Goal: Task Accomplishment & Management: Manage account settings

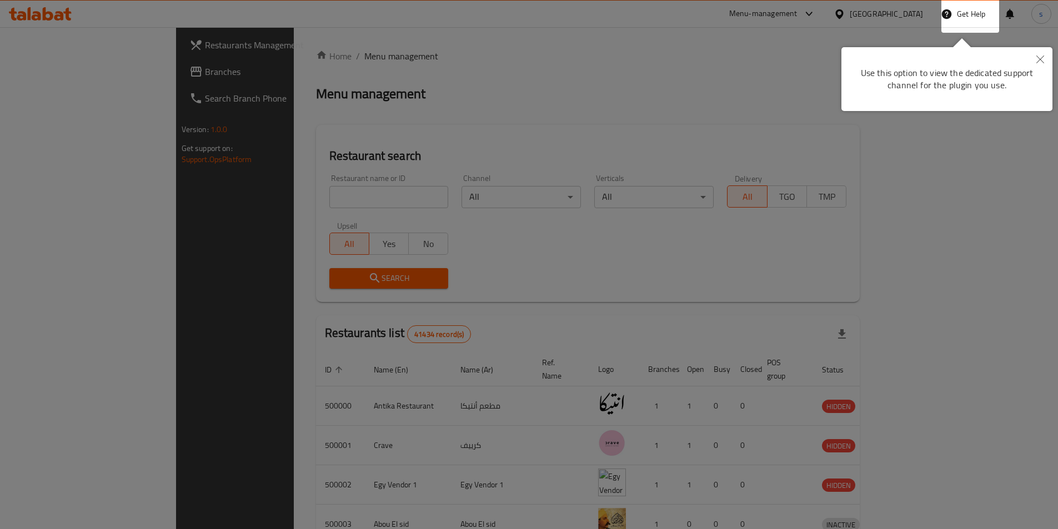
click at [1039, 59] on icon "Close" at bounding box center [1040, 60] width 8 height 8
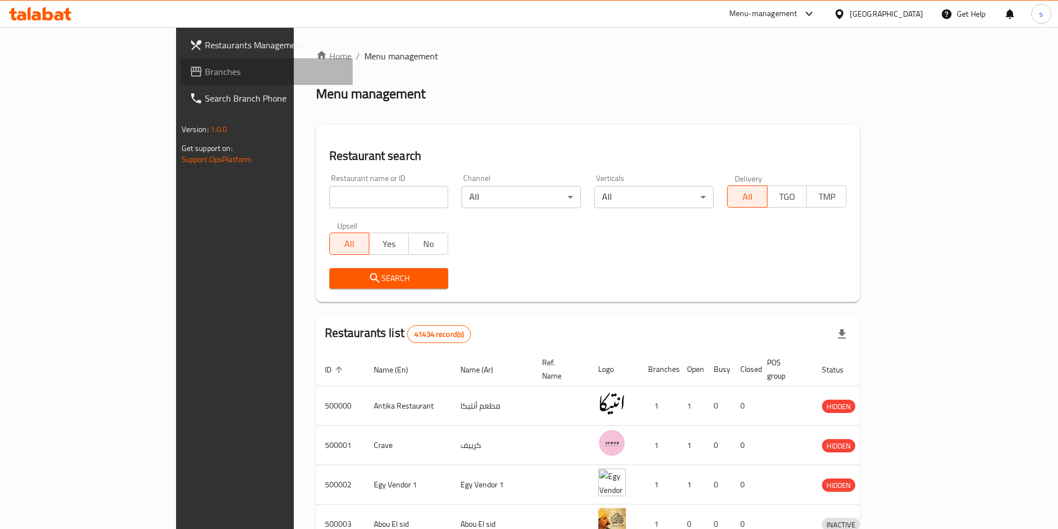
click at [205, 69] on span "Branches" at bounding box center [274, 71] width 139 height 13
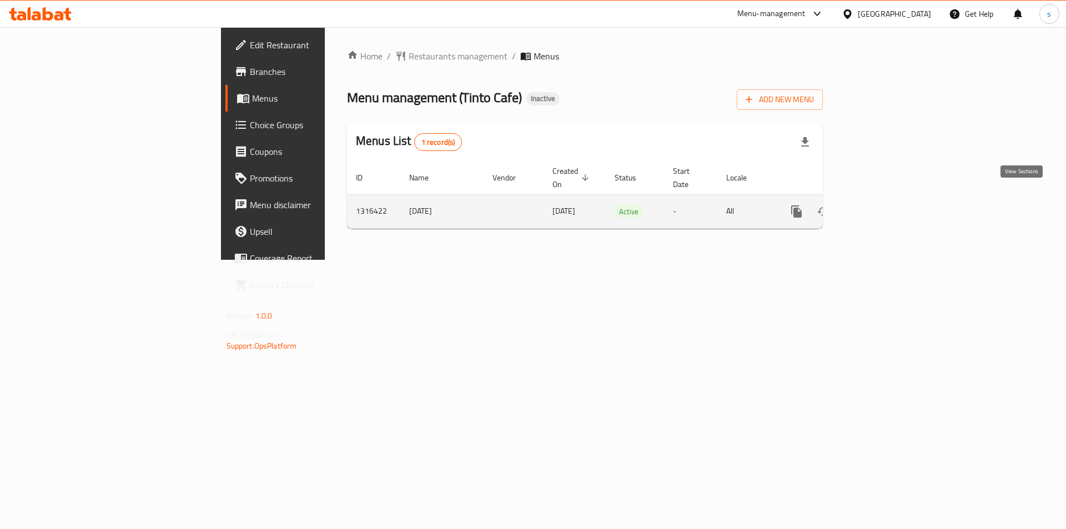
click at [890, 200] on link "enhanced table" at bounding box center [876, 211] width 27 height 27
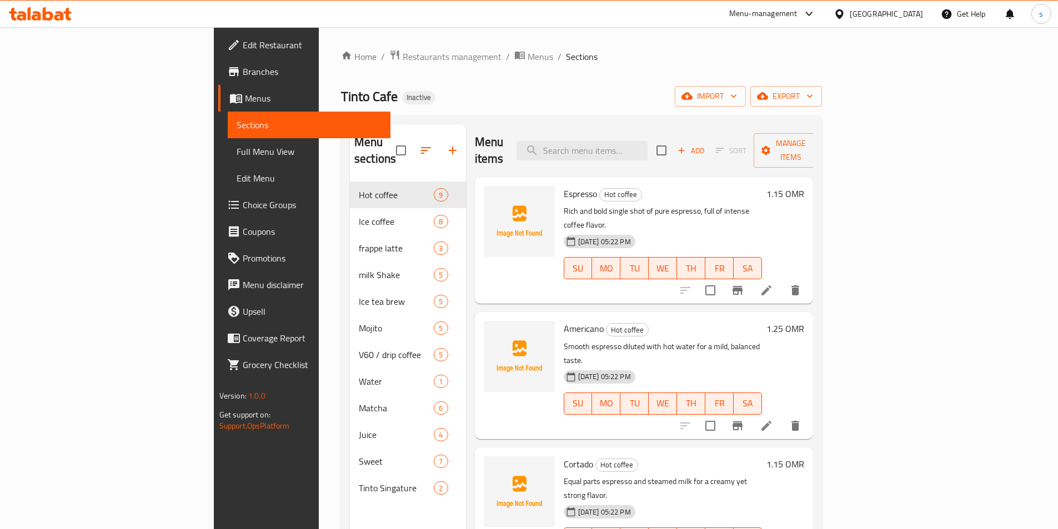
click at [228, 144] on link "Full Menu View" at bounding box center [309, 151] width 163 height 27
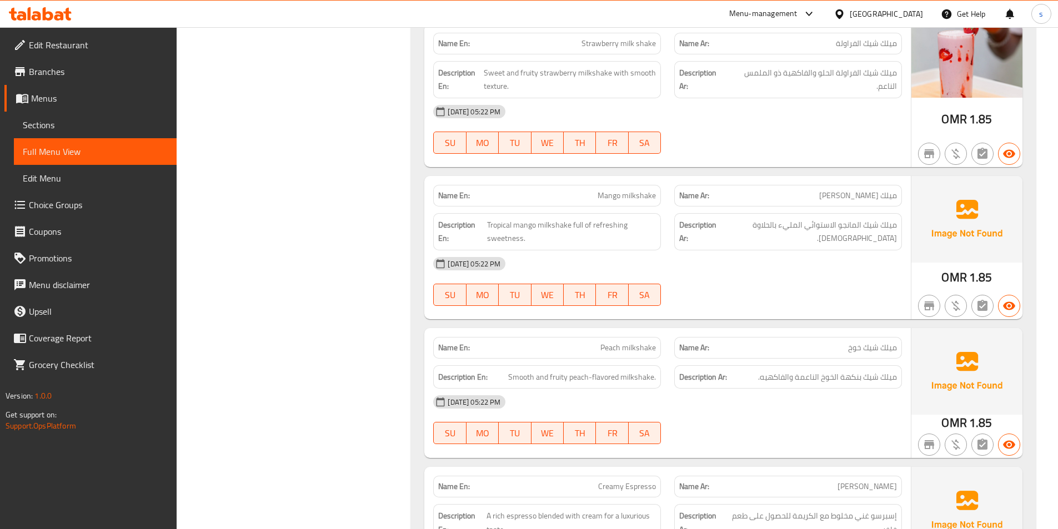
scroll to position [3331, 0]
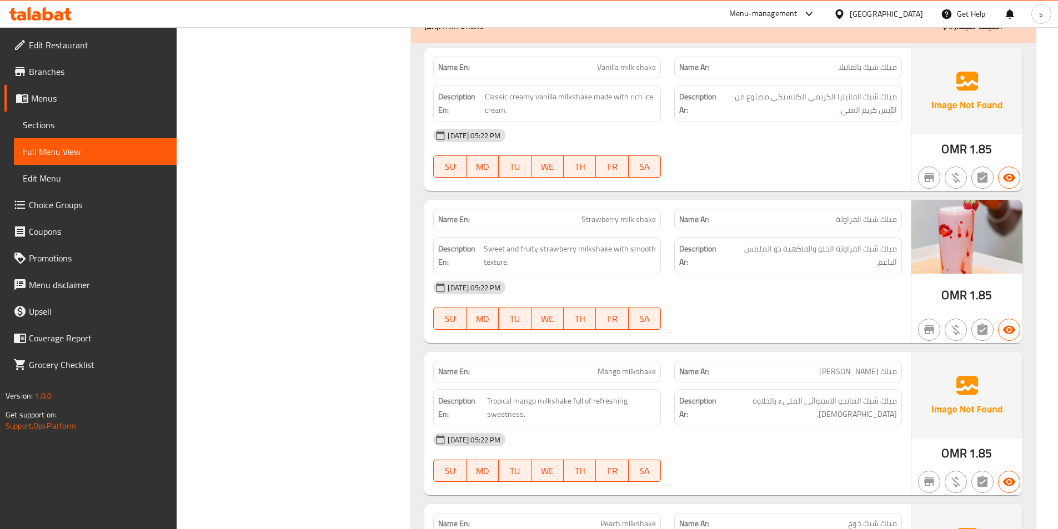
click at [468, 193] on div "Name En: Vanilla milk shake Name Ar: ميلك شيك بالفانيلا Description En: Classic…" at bounding box center [723, 425] width 625 height 765
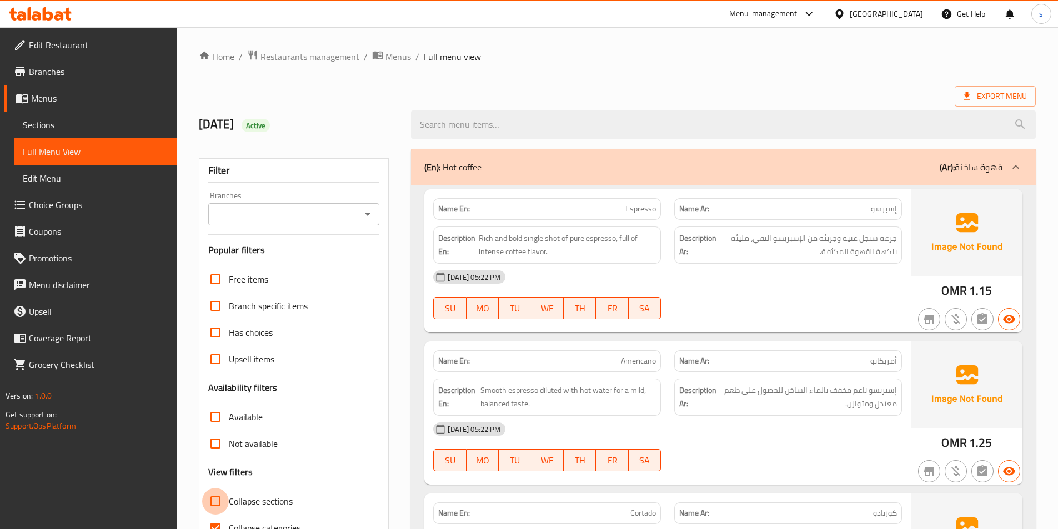
click at [218, 506] on input "Collapse sections" at bounding box center [215, 501] width 27 height 27
checkbox input "true"
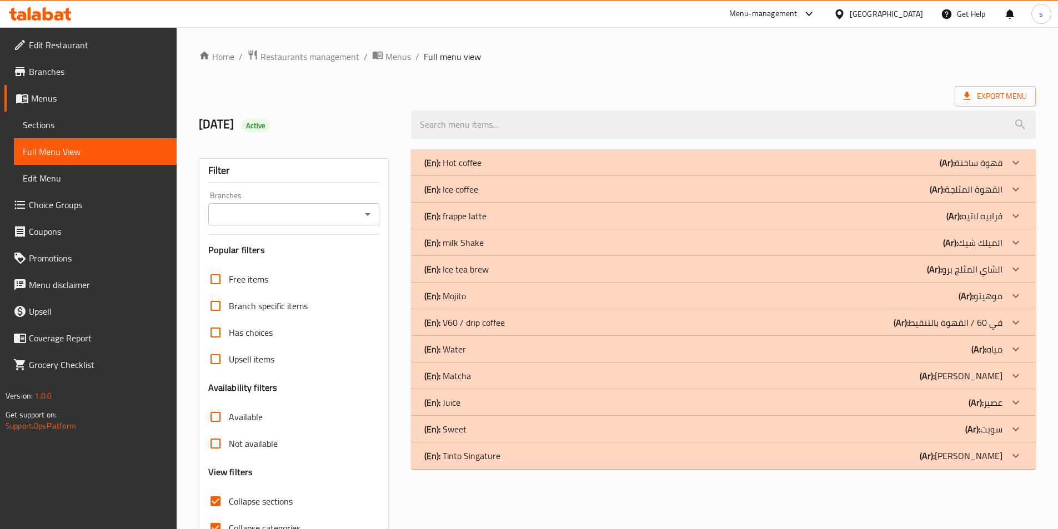
click at [493, 307] on div "(En): Mojito (Ar): موهيتو" at bounding box center [723, 296] width 625 height 27
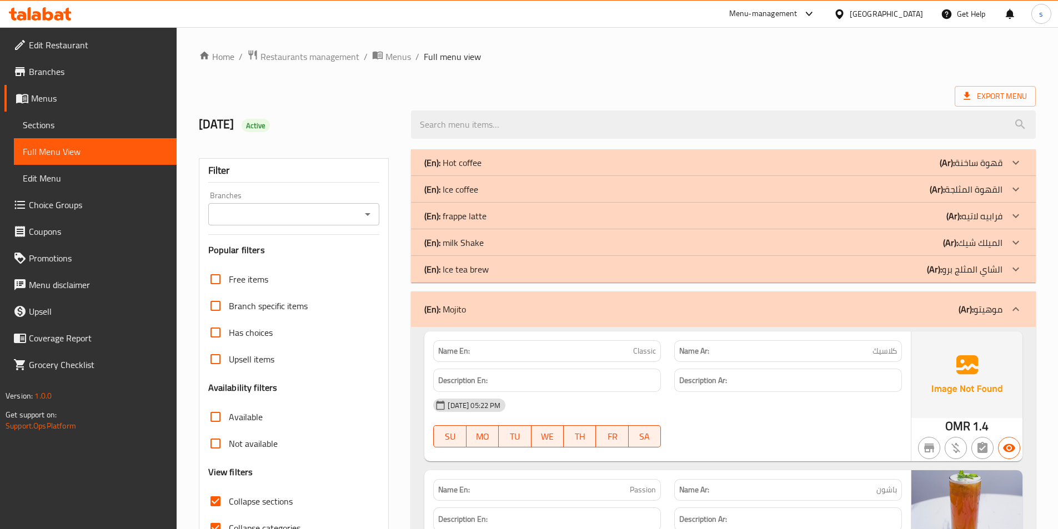
click at [548, 269] on div "(En): Ice tea brew (Ar): الشاي المثلج برو" at bounding box center [713, 269] width 578 height 13
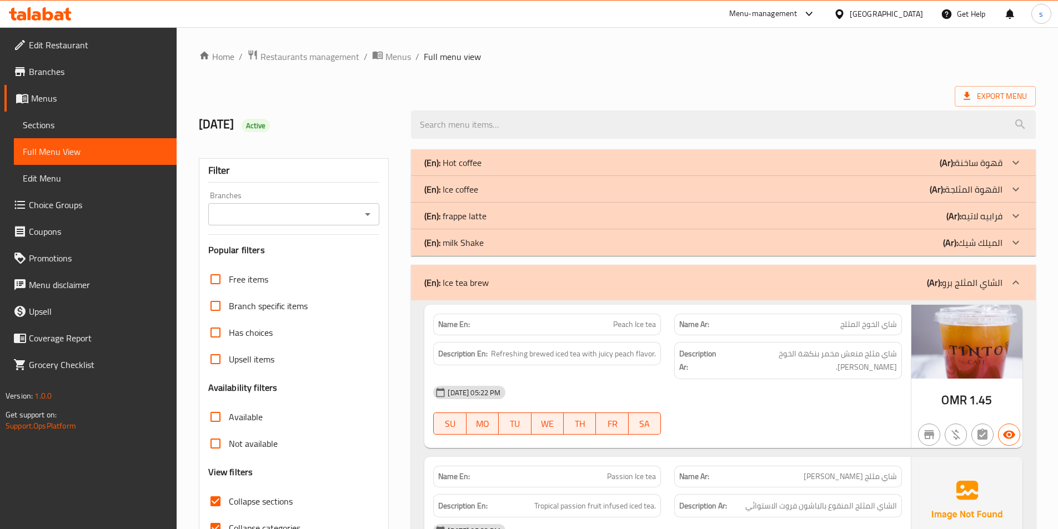
click at [548, 269] on div "(En): Ice tea brew (Ar): الشاي المثلج برو" at bounding box center [723, 283] width 625 height 36
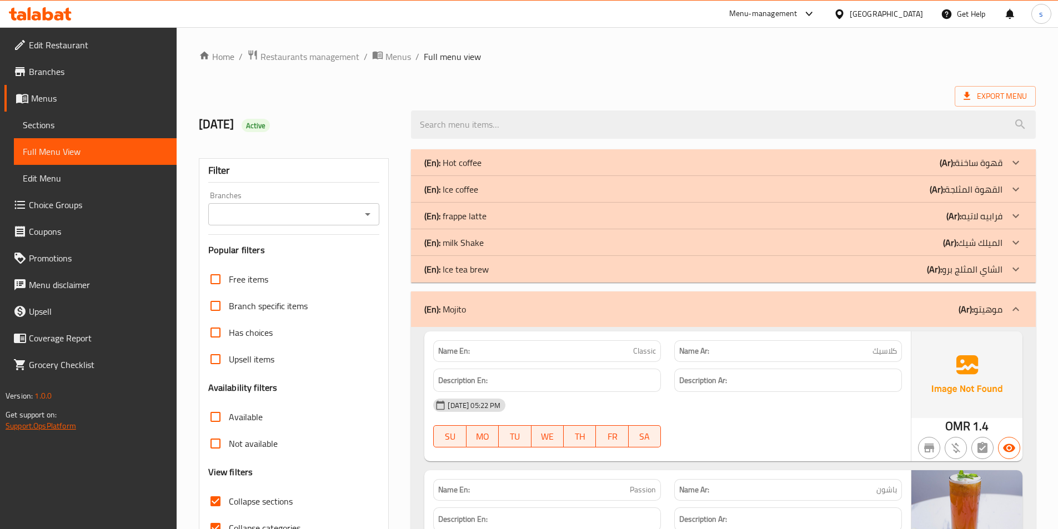
scroll to position [56, 0]
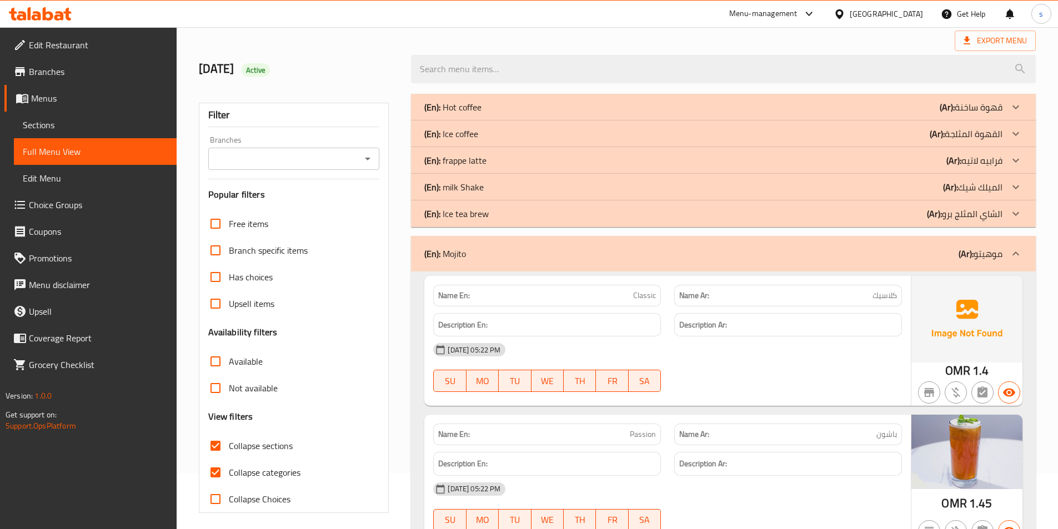
click at [502, 243] on div "(En): Mojito (Ar): موهيتو" at bounding box center [723, 254] width 625 height 36
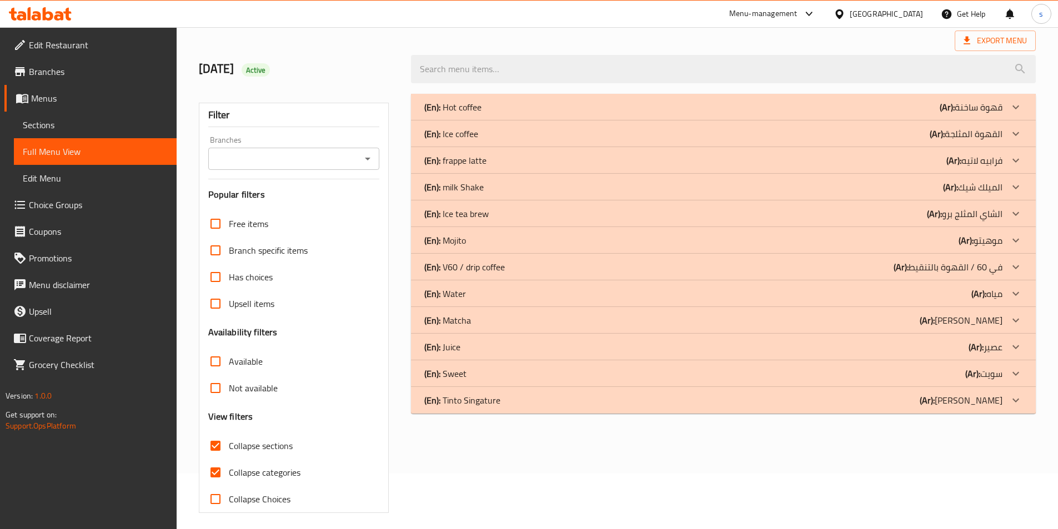
click at [464, 245] on p "(En): Mojito" at bounding box center [445, 240] width 42 height 13
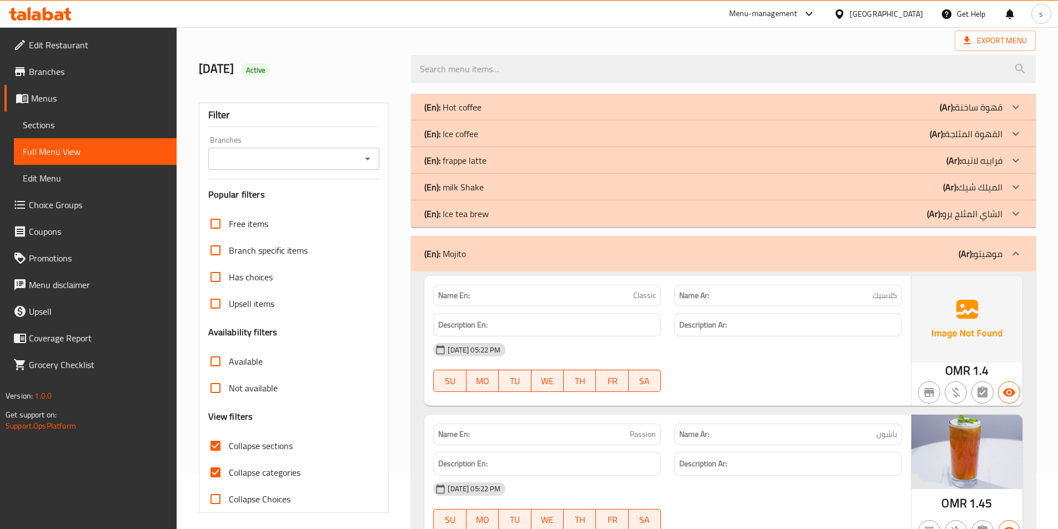
click at [464, 247] on p "(En): Mojito" at bounding box center [445, 253] width 42 height 13
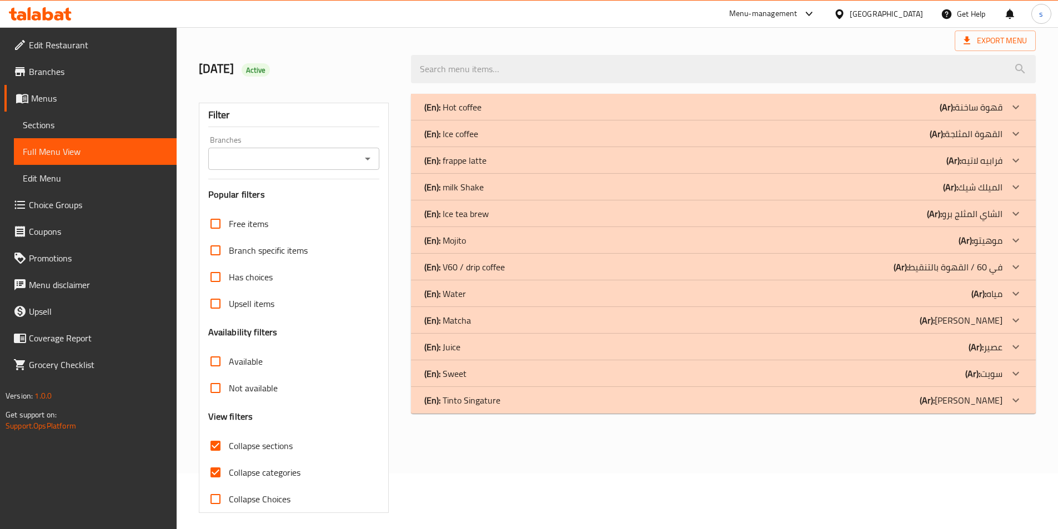
click at [464, 245] on p "(En): Mojito" at bounding box center [445, 240] width 42 height 13
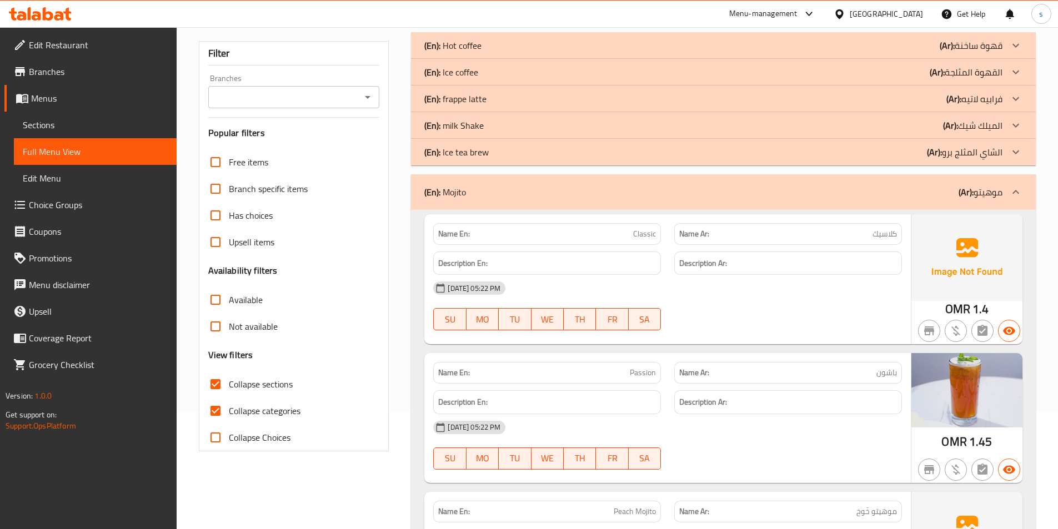
scroll to position [111, 0]
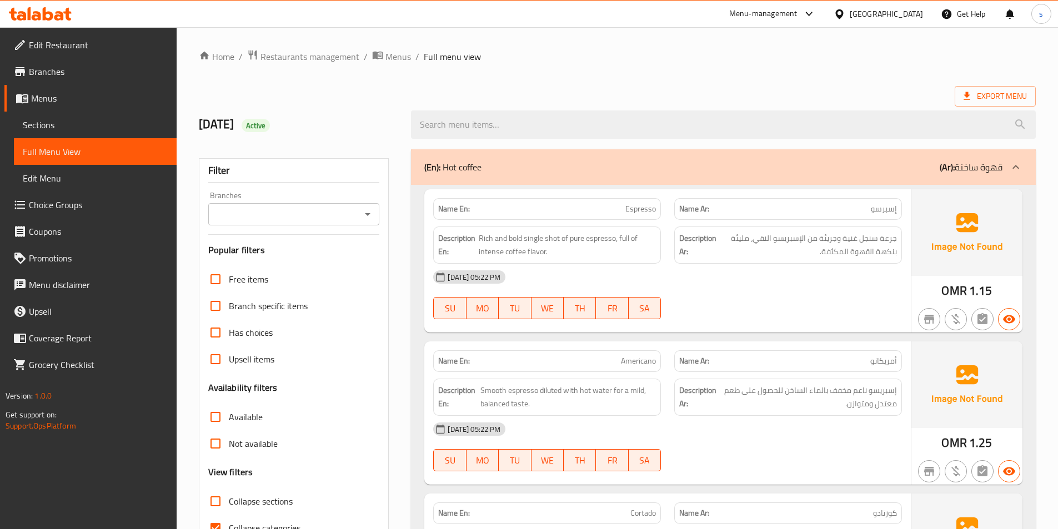
scroll to position [167, 0]
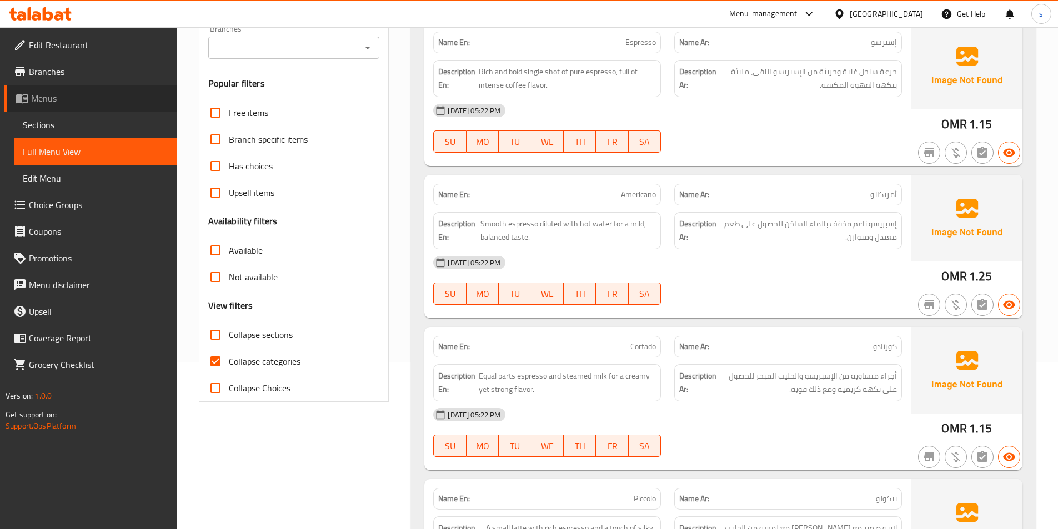
click at [39, 104] on span "Menus" at bounding box center [99, 98] width 137 height 13
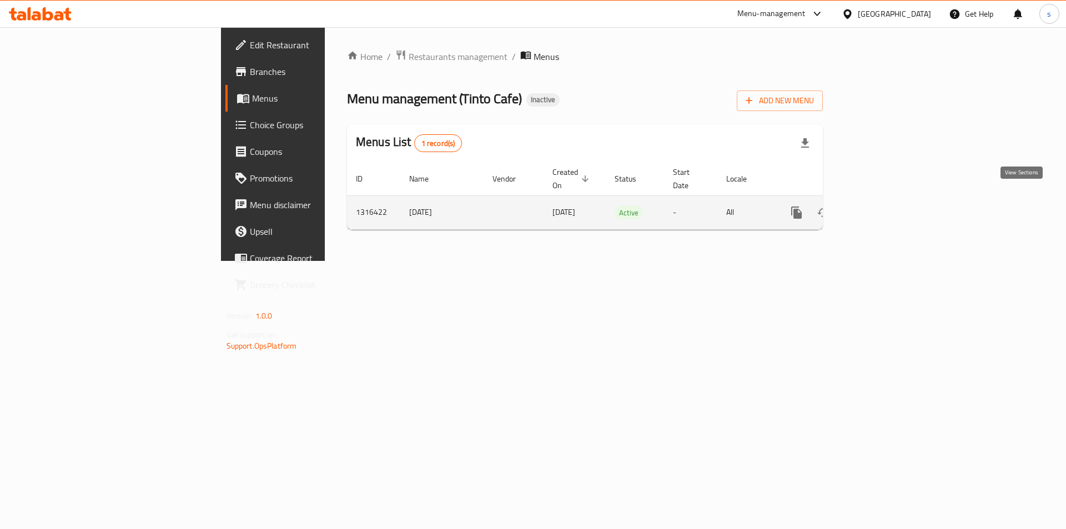
click at [883, 206] on icon "enhanced table" at bounding box center [876, 212] width 13 height 13
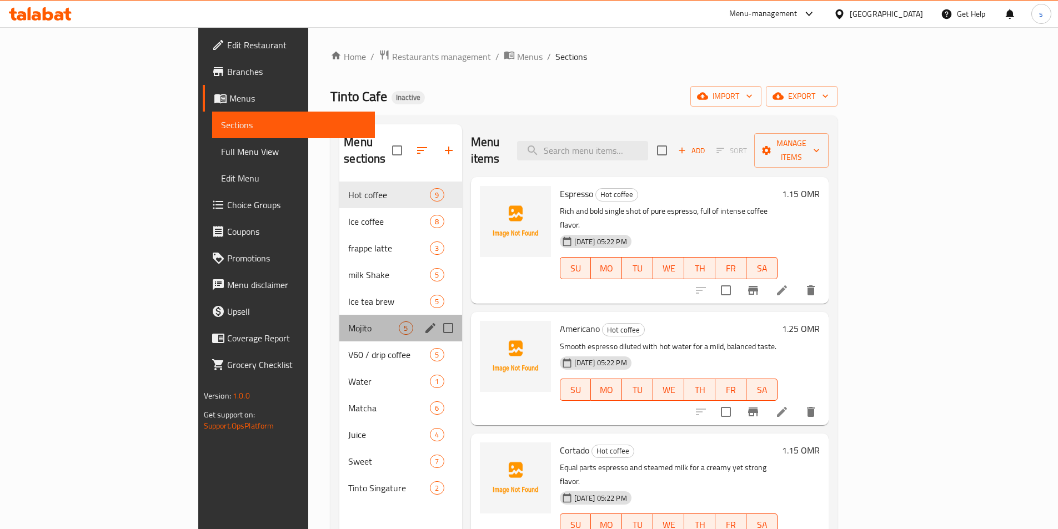
click at [339, 315] on div "Mojito 5" at bounding box center [400, 328] width 122 height 27
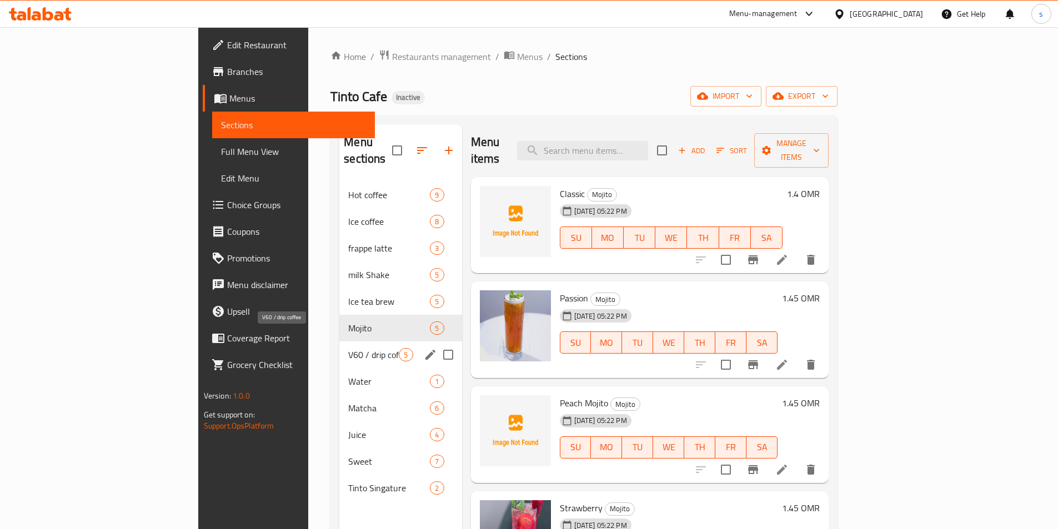
click at [348, 348] on span "V60 / drip coffee" at bounding box center [373, 354] width 51 height 13
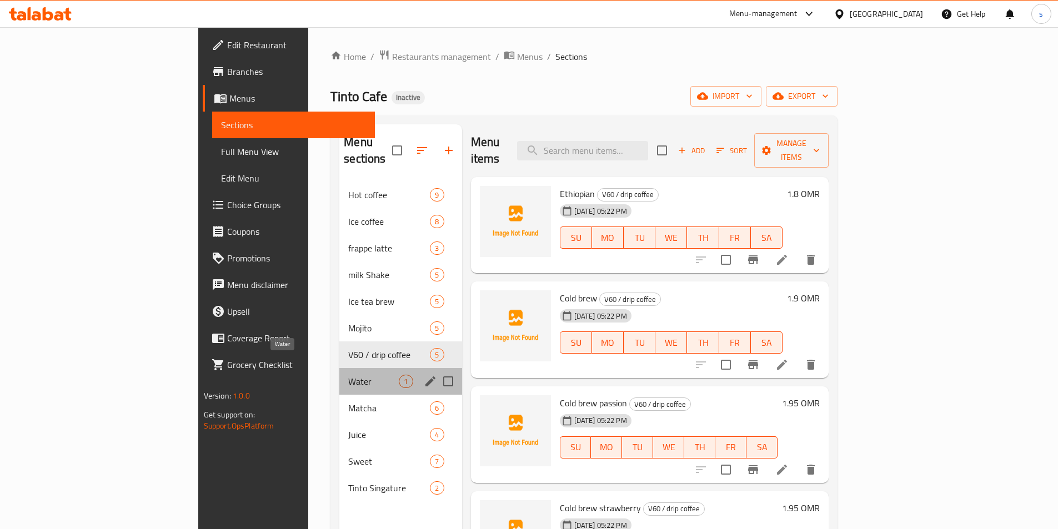
click at [348, 375] on span "Water" at bounding box center [373, 381] width 51 height 13
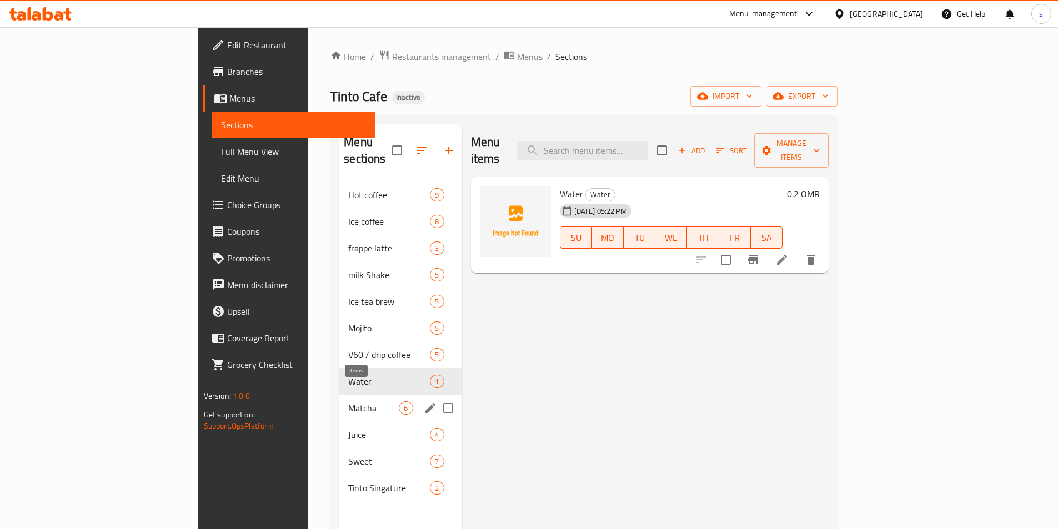
click at [399, 403] on span "6" at bounding box center [405, 408] width 13 height 11
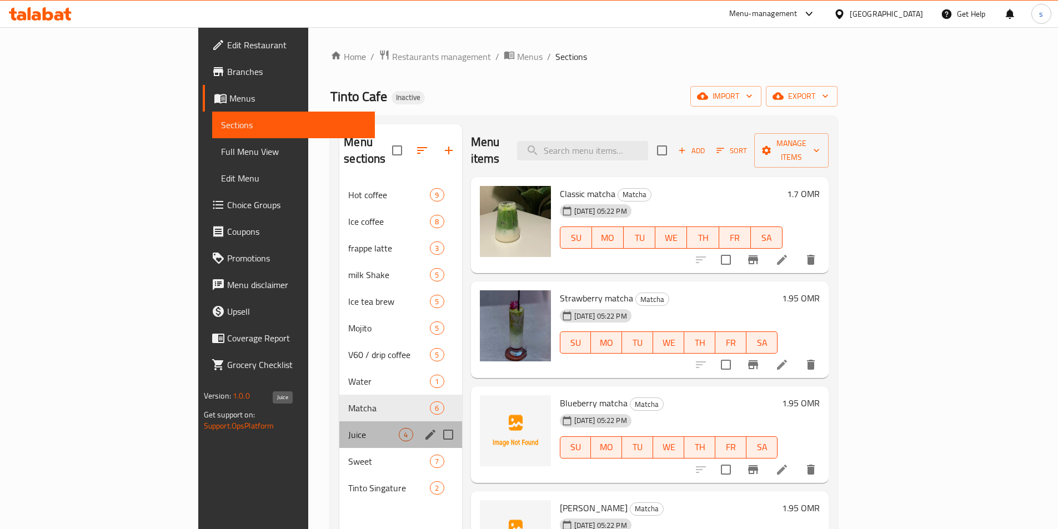
click at [349, 428] on span "Juice" at bounding box center [373, 434] width 51 height 13
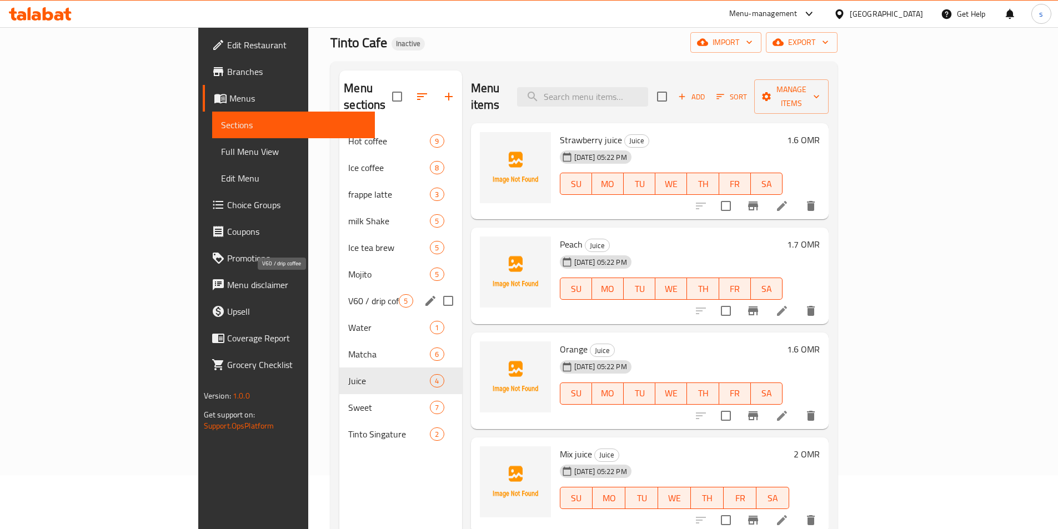
scroll to position [111, 0]
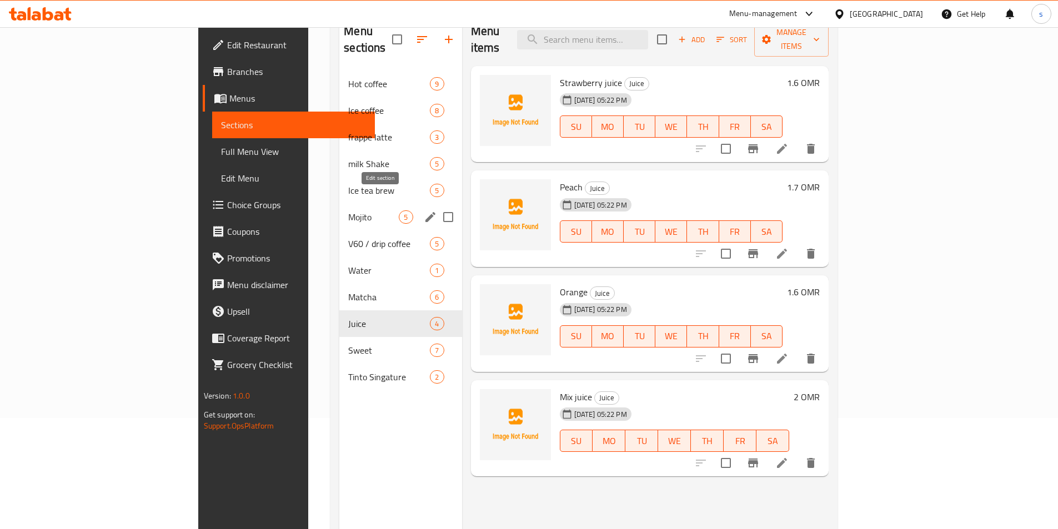
click at [425, 212] on icon "edit" at bounding box center [430, 217] width 10 height 10
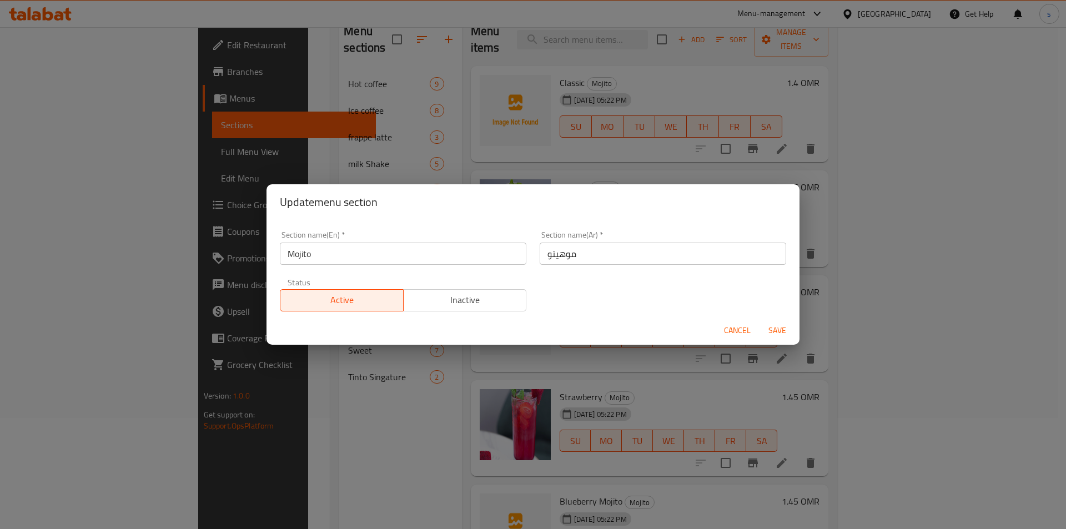
click at [450, 128] on div "Update menu section Section name(En)   * Mojito Section name(En) * Section name…" at bounding box center [533, 264] width 1066 height 529
click at [71, 168] on div "Update menu section Section name(En)   * Mojito Section name(En) * Section name…" at bounding box center [533, 264] width 1066 height 529
click at [746, 332] on span "Cancel" at bounding box center [737, 331] width 27 height 14
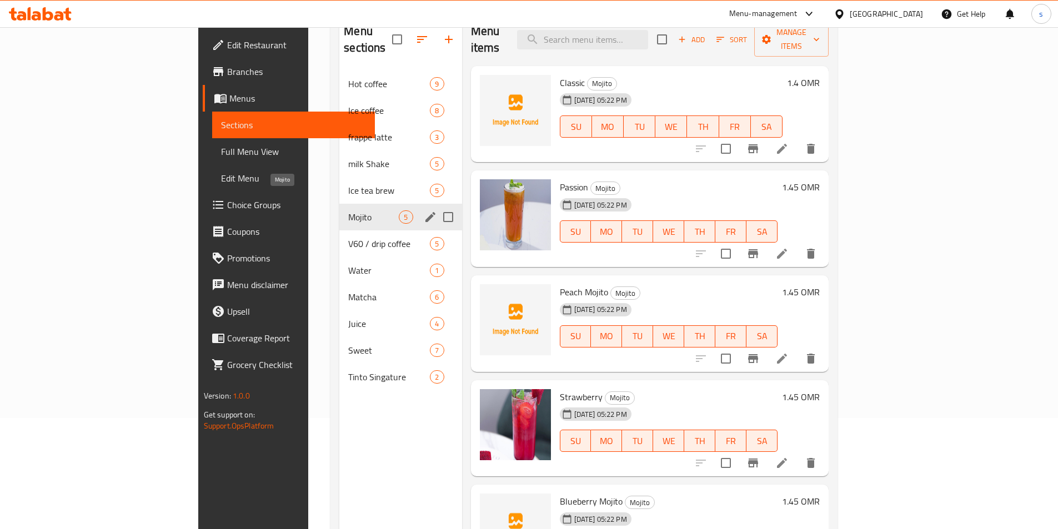
click at [348, 210] on span "Mojito" at bounding box center [373, 216] width 51 height 13
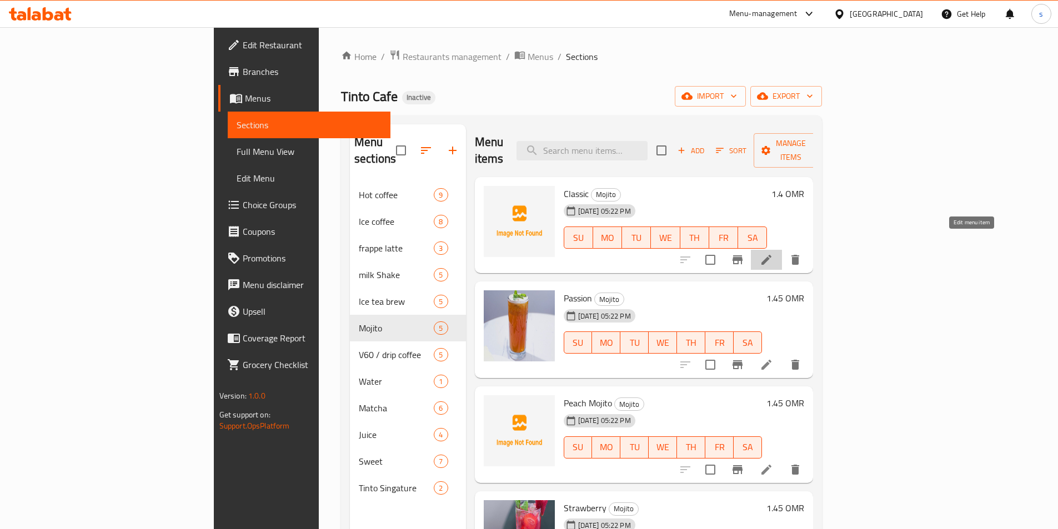
click at [773, 253] on icon at bounding box center [766, 259] width 13 height 13
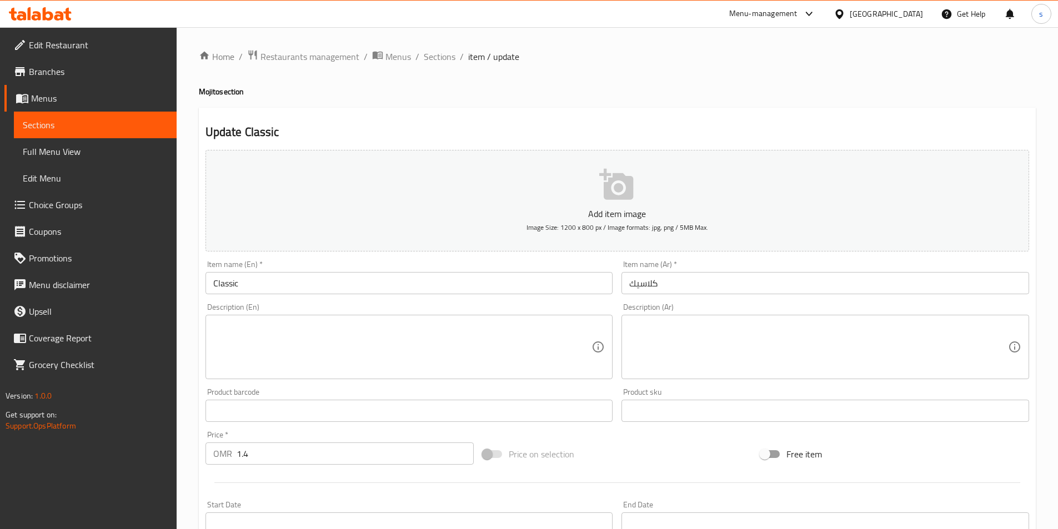
click at [245, 280] on input "Classic" at bounding box center [409, 283] width 408 height 22
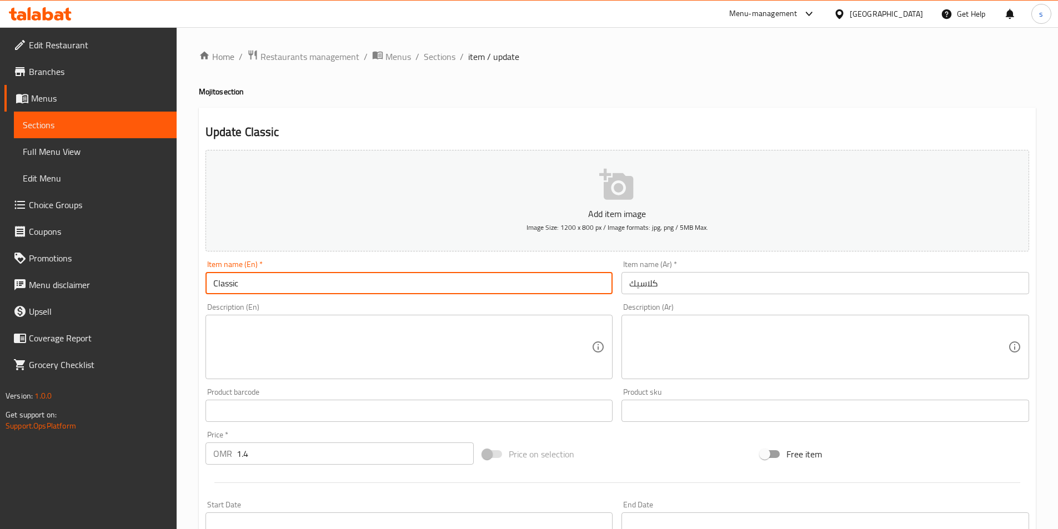
click at [245, 280] on input "Classic" at bounding box center [409, 283] width 408 height 22
click at [343, 287] on input "Classic" at bounding box center [409, 283] width 408 height 22
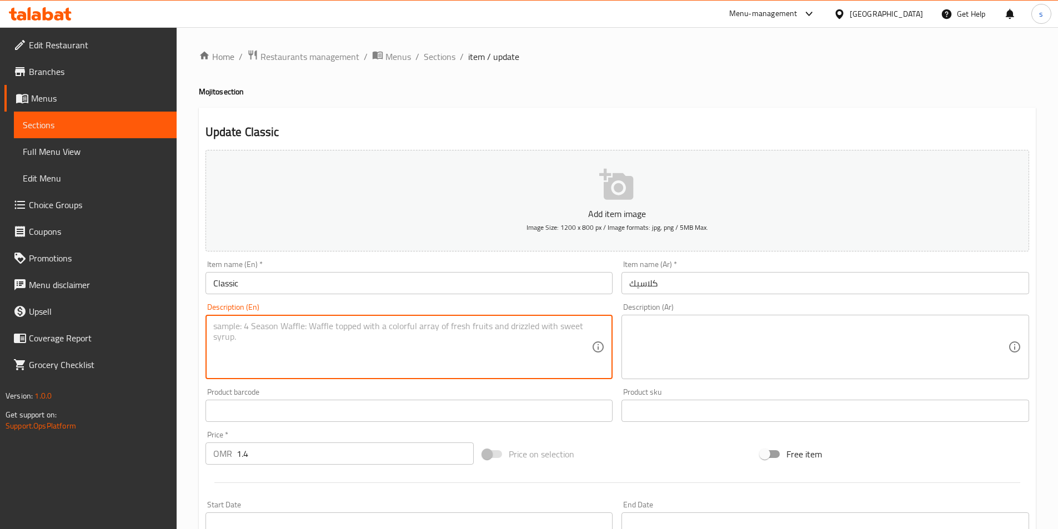
click at [402, 350] on textarea at bounding box center [402, 347] width 379 height 53
click at [333, 335] on textarea at bounding box center [402, 347] width 379 height 53
click at [416, 326] on textarea at bounding box center [402, 347] width 379 height 53
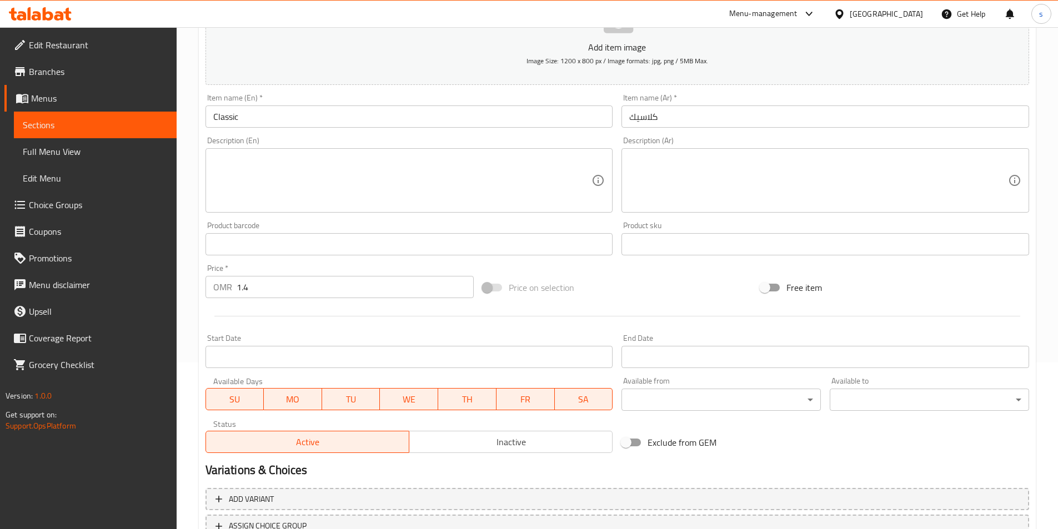
click at [344, 212] on div "Description (En)" at bounding box center [409, 180] width 408 height 64
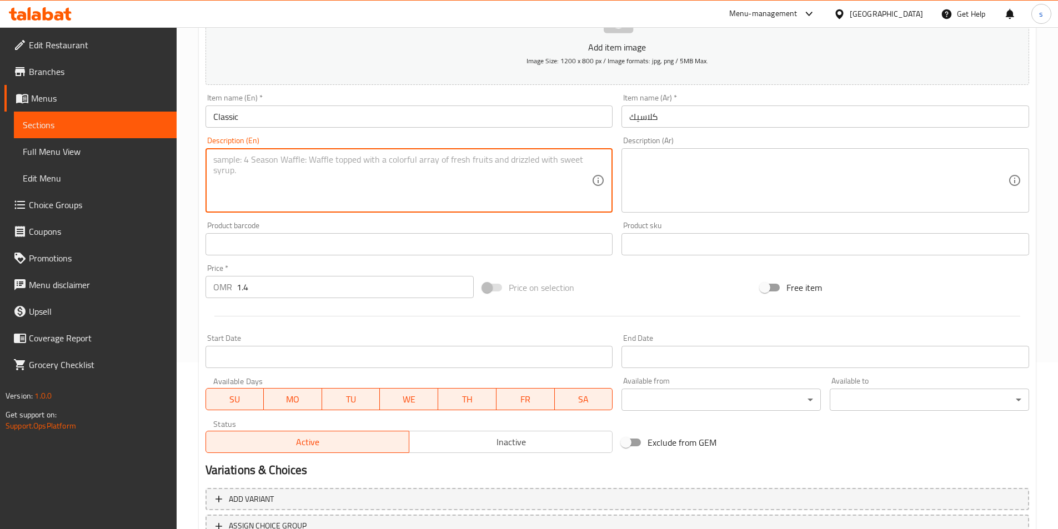
paste textarea "Refreshing mint, lime, and soda blend for a classic cool taste."
type textarea "Refreshing mint, lime, and soda blend for a classic cool taste."
